Goal: Task Accomplishment & Management: Use online tool/utility

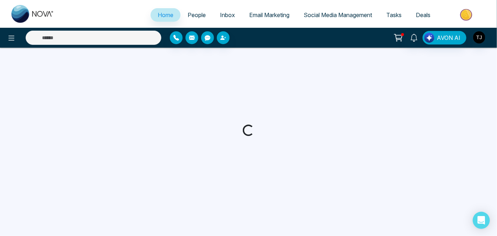
select select "*"
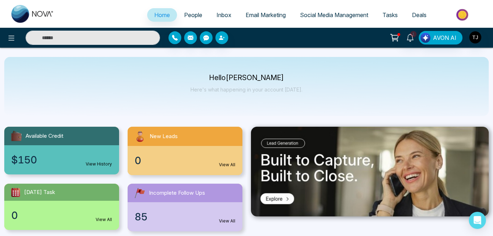
click at [324, 15] on span "Social Media Management" at bounding box center [334, 14] width 68 height 7
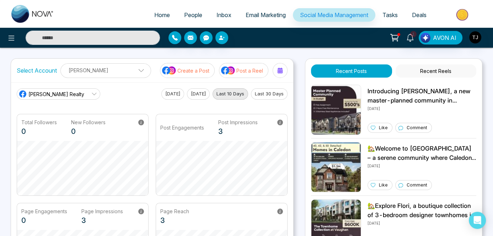
click at [292, 70] on div "Select Account [PERSON_NAME] [PERSON_NAME] Add Social Accounts Create a Post Po…" at bounding box center [152, 70] width 282 height 23
click at [283, 71] on div at bounding box center [280, 70] width 11 height 11
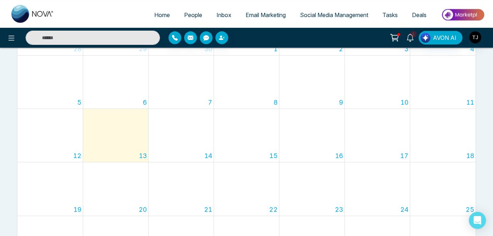
scroll to position [129, 0]
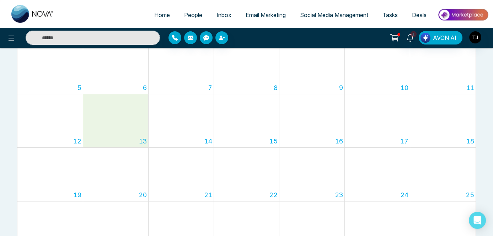
click at [126, 113] on div "13" at bounding box center [115, 120] width 65 height 53
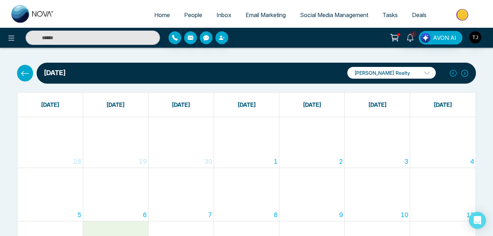
scroll to position [0, 0]
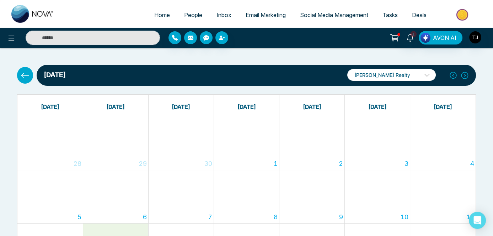
click at [192, 122] on div "30" at bounding box center [181, 144] width 65 height 51
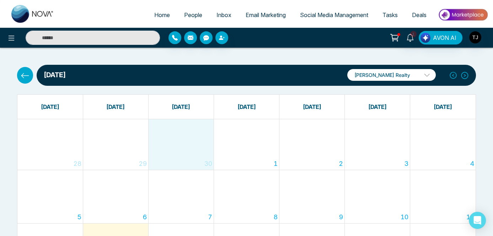
click at [219, 16] on span "Inbox" at bounding box center [224, 14] width 15 height 7
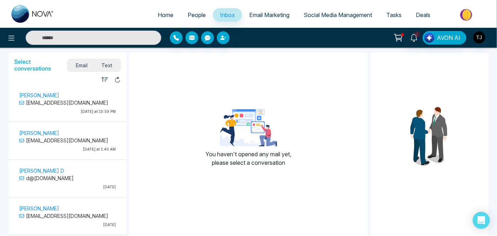
click at [262, 15] on span "Email Marketing" at bounding box center [269, 14] width 40 height 7
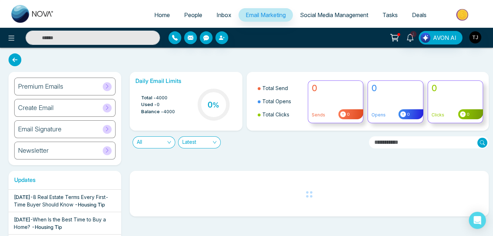
click at [390, 12] on span "Tasks" at bounding box center [390, 14] width 15 height 7
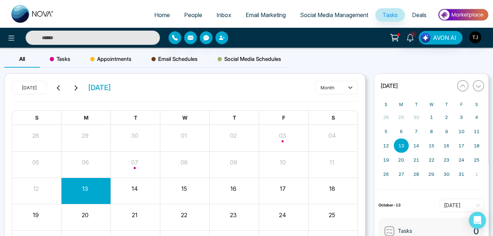
click at [54, 86] on button at bounding box center [59, 87] width 10 height 9
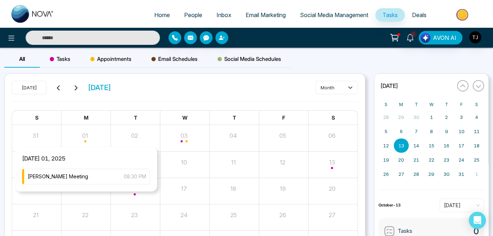
click at [86, 145] on div "Month View" at bounding box center [86, 137] width 49 height 17
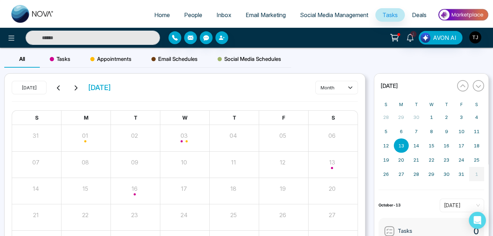
click at [470, 175] on button "1" at bounding box center [477, 174] width 15 height 14
